Goal: Navigation & Orientation: Locate item on page

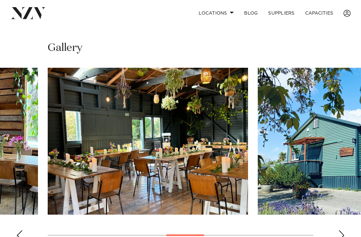
scroll to position [462, 0]
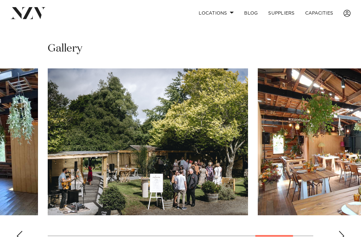
click at [319, 160] on img "9 / 9" at bounding box center [357, 141] width 200 height 147
